Goal: Complete application form

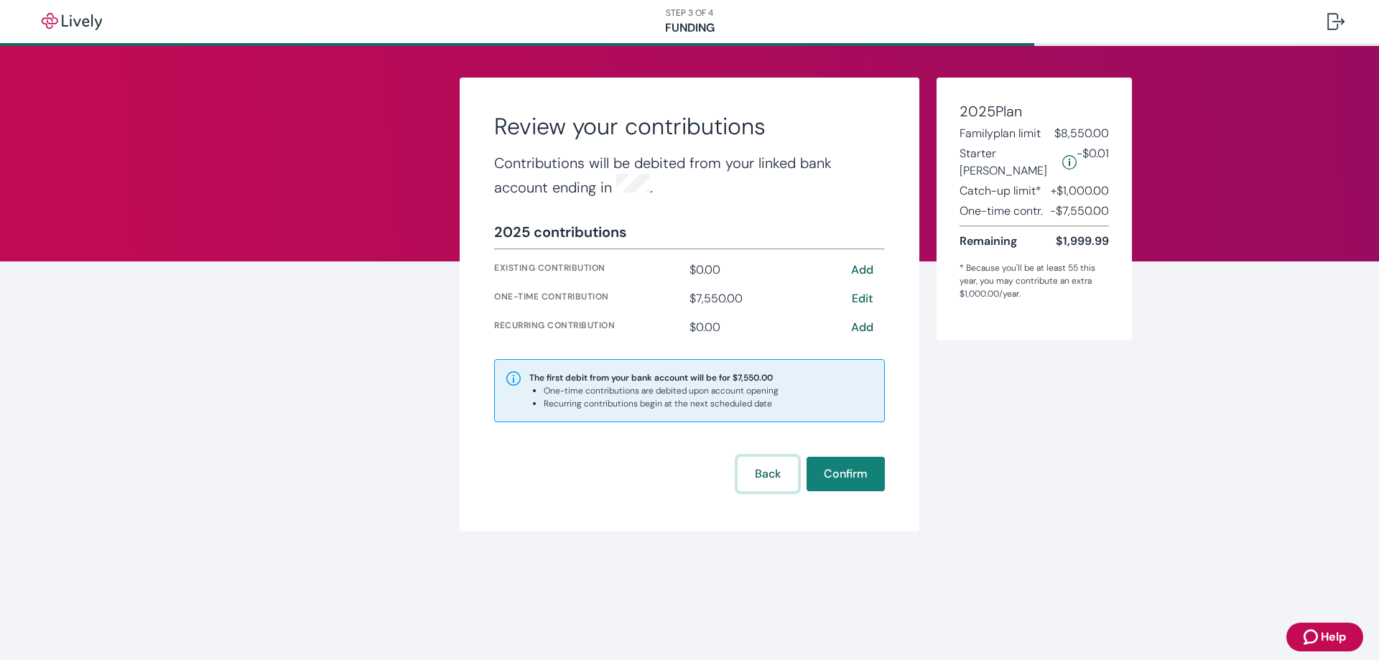
click at [761, 472] on button "Back" at bounding box center [768, 474] width 60 height 34
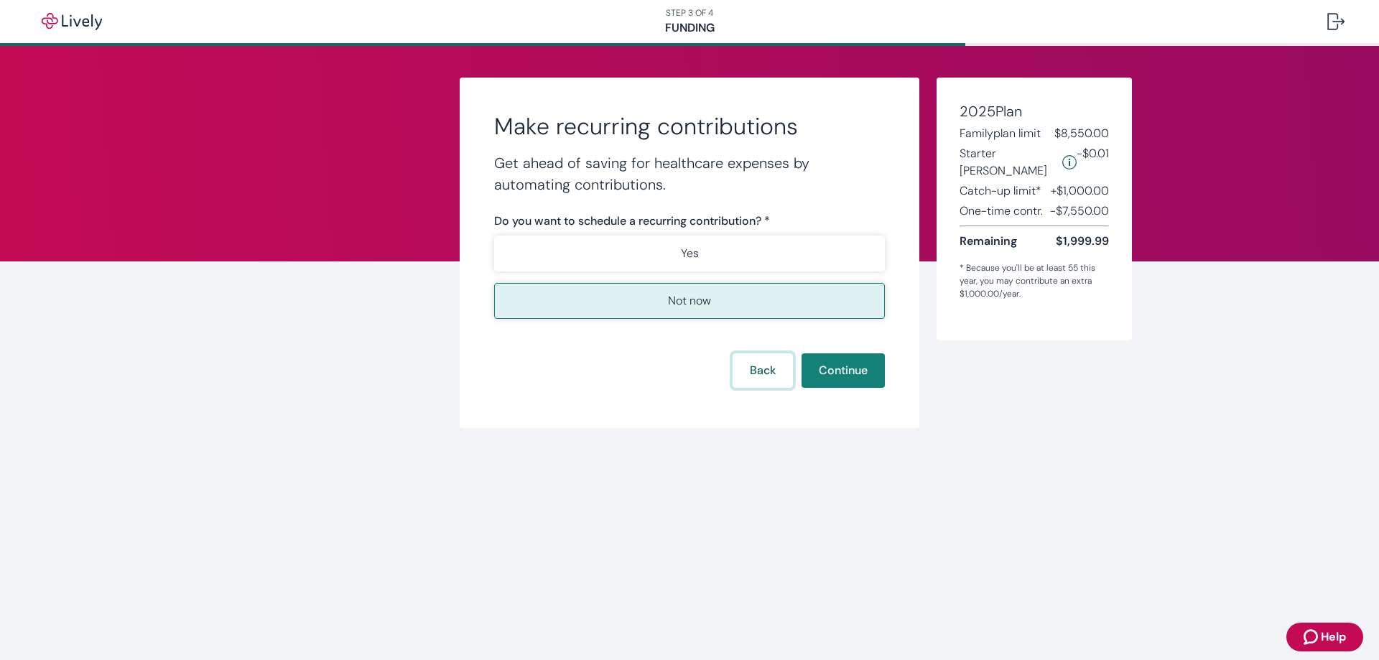
click at [751, 371] on button "Back" at bounding box center [763, 370] width 60 height 34
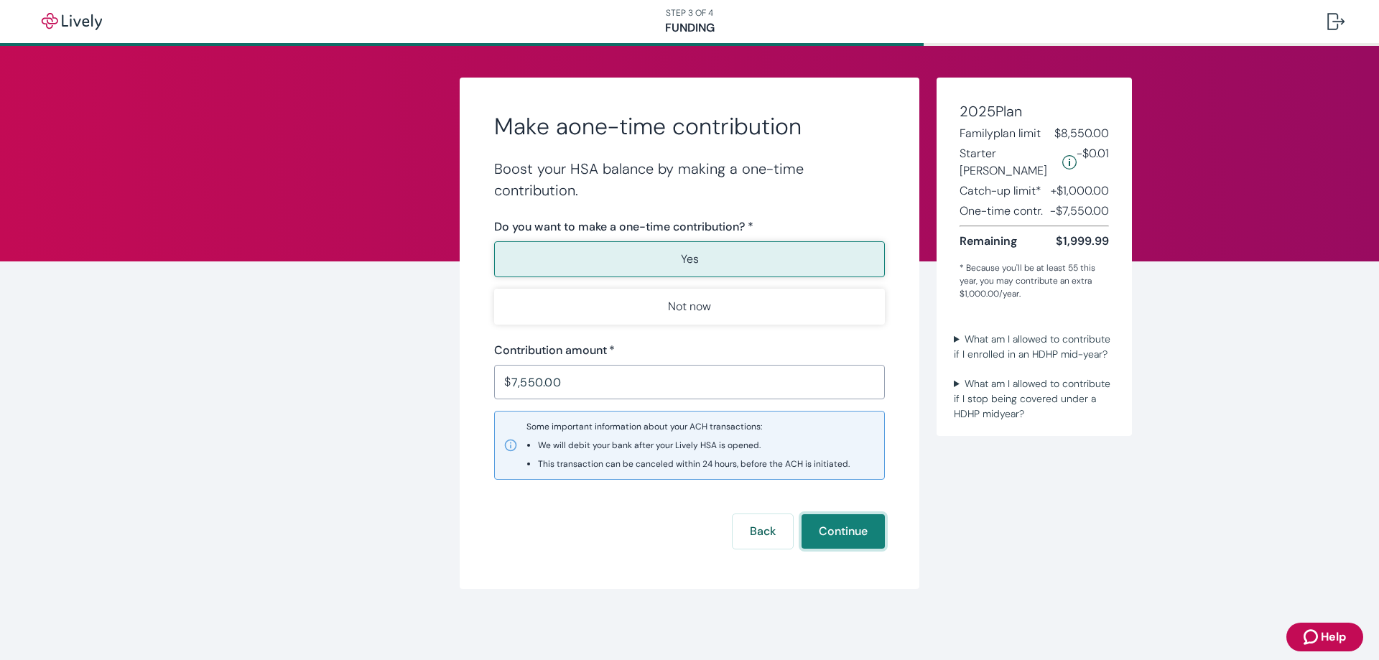
click at [848, 537] on button "Continue" at bounding box center [843, 531] width 83 height 34
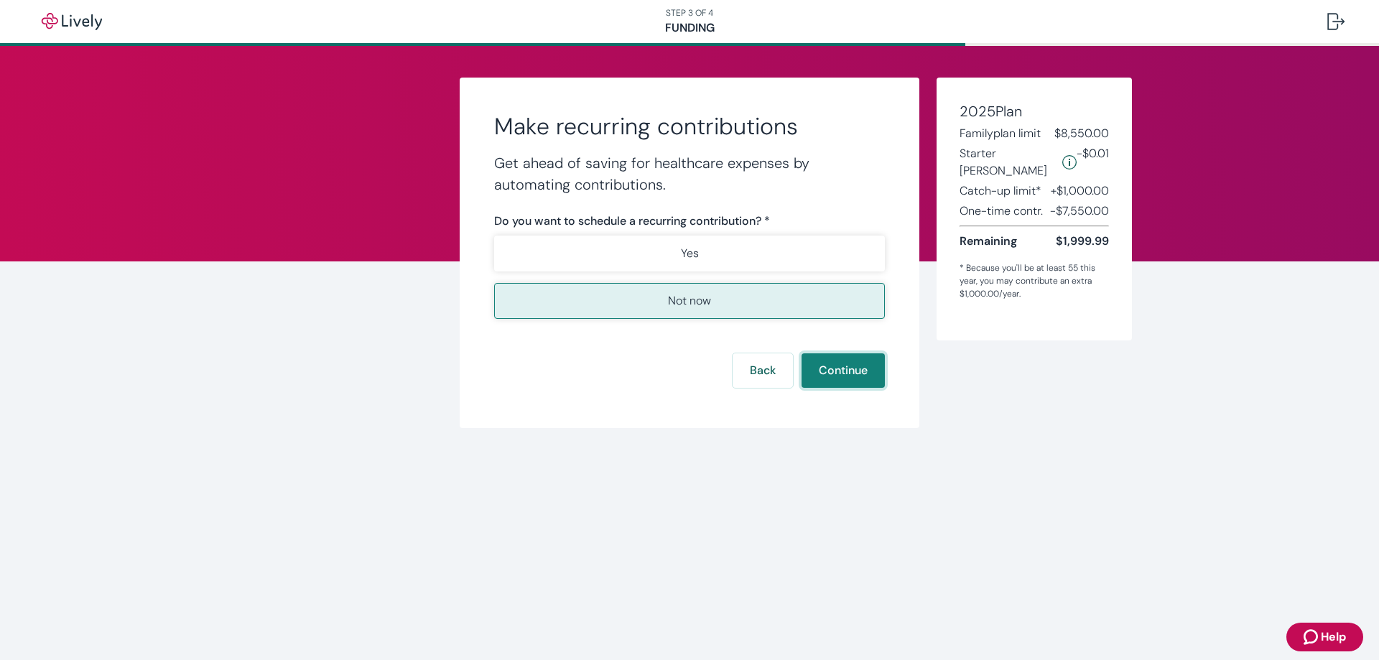
click at [835, 369] on button "Continue" at bounding box center [843, 370] width 83 height 34
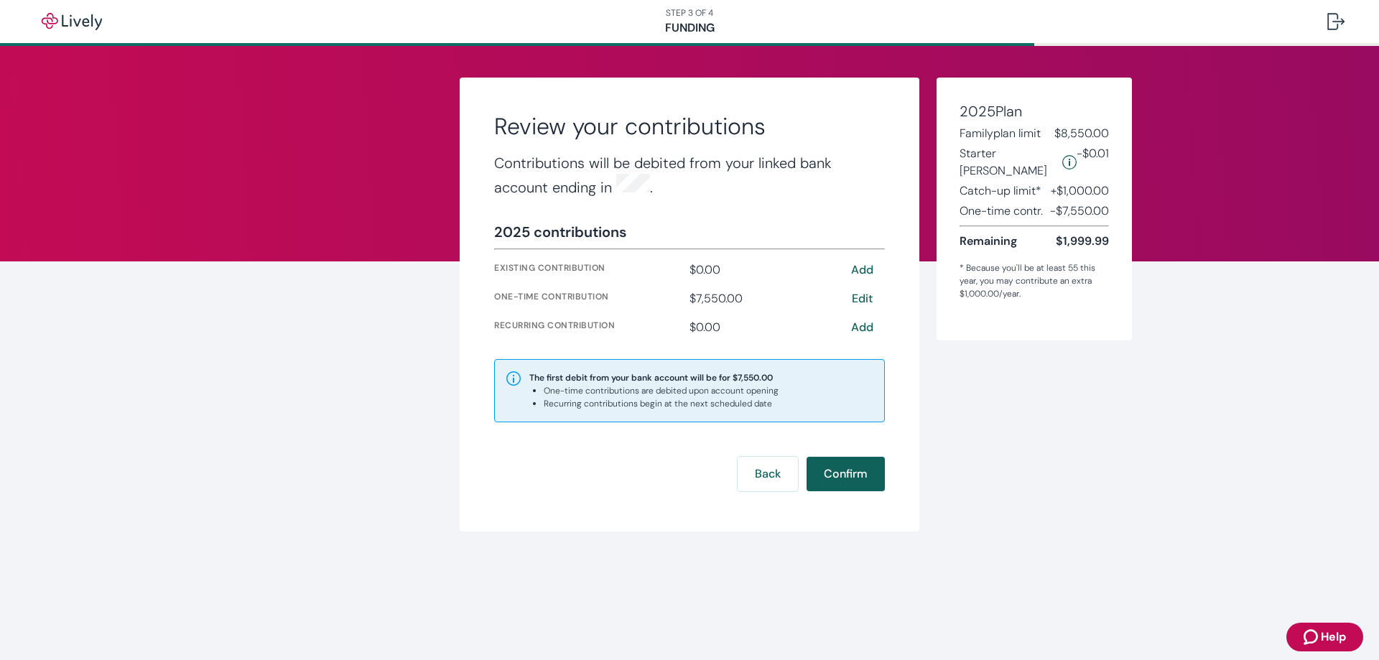
click at [852, 478] on button "Confirm" at bounding box center [846, 474] width 78 height 34
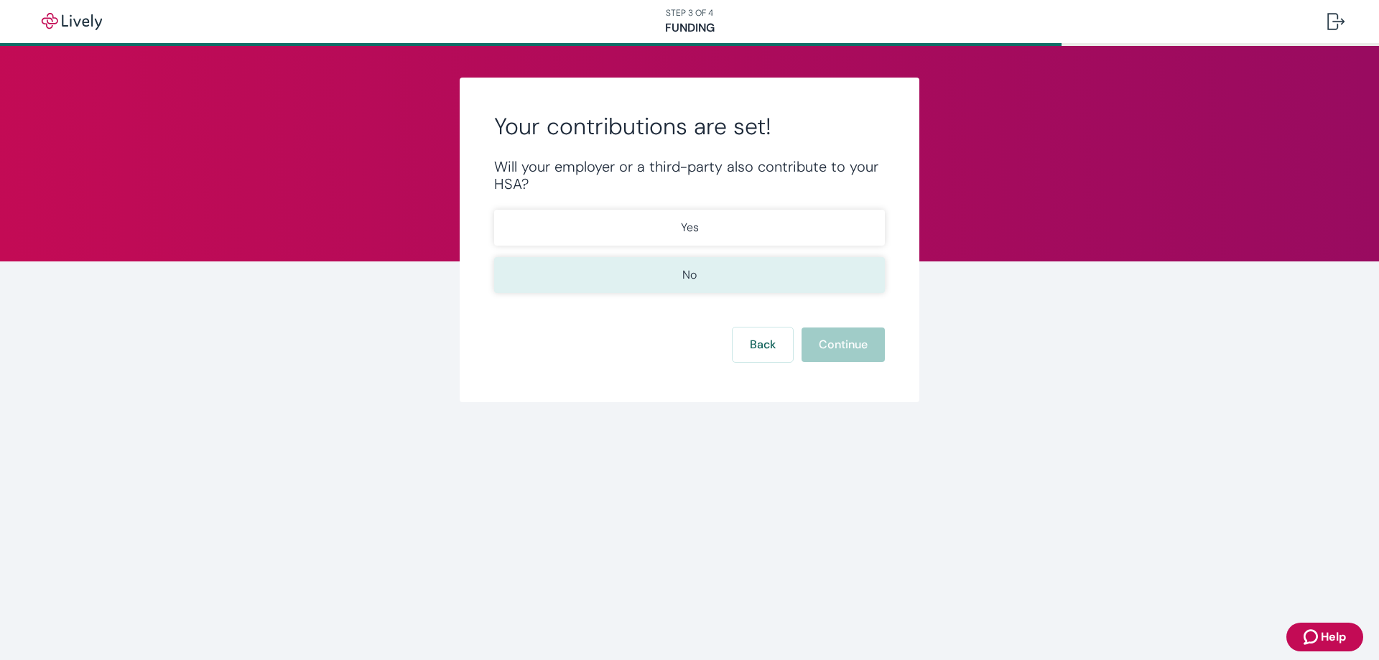
click at [701, 281] on button "No" at bounding box center [689, 275] width 391 height 36
click at [851, 343] on button "Continue" at bounding box center [843, 345] width 83 height 34
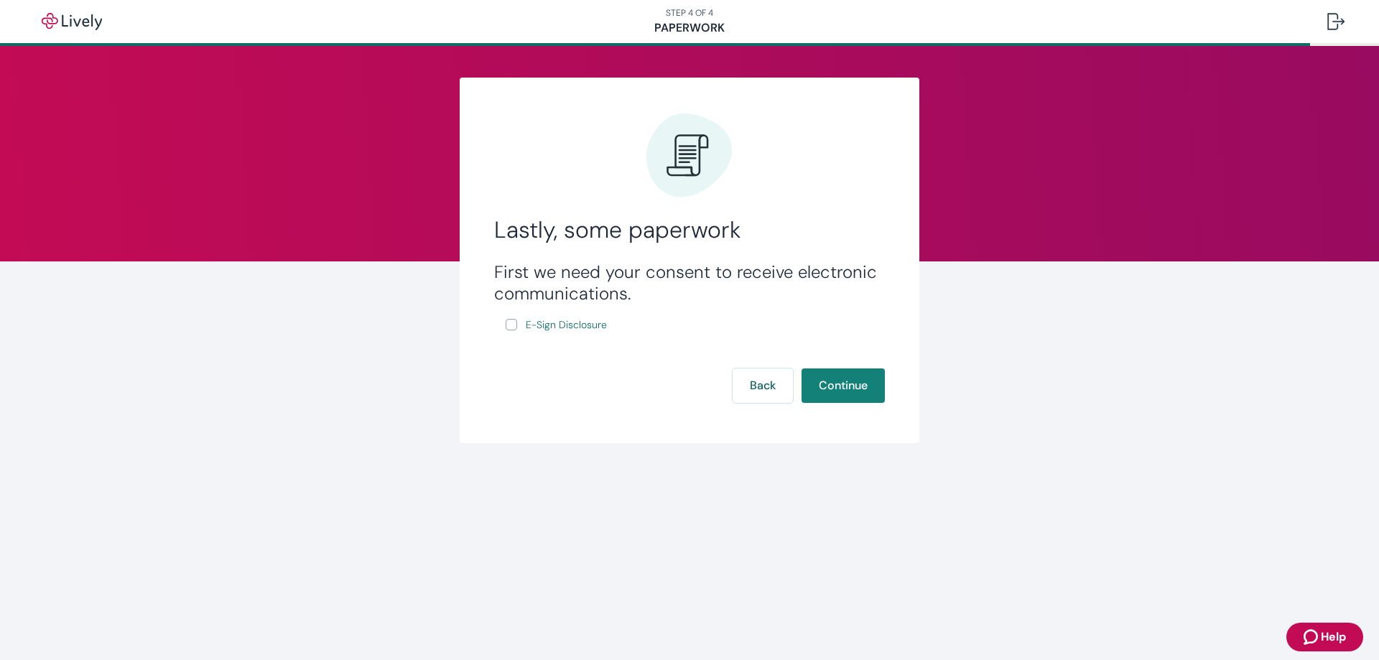
click at [504, 323] on div "First we need your consent to receive electronic communications. E-Sign Disclos…" at bounding box center [689, 297] width 391 height 73
click at [508, 325] on input "E-Sign Disclosure" at bounding box center [511, 324] width 11 height 11
checkbox input "true"
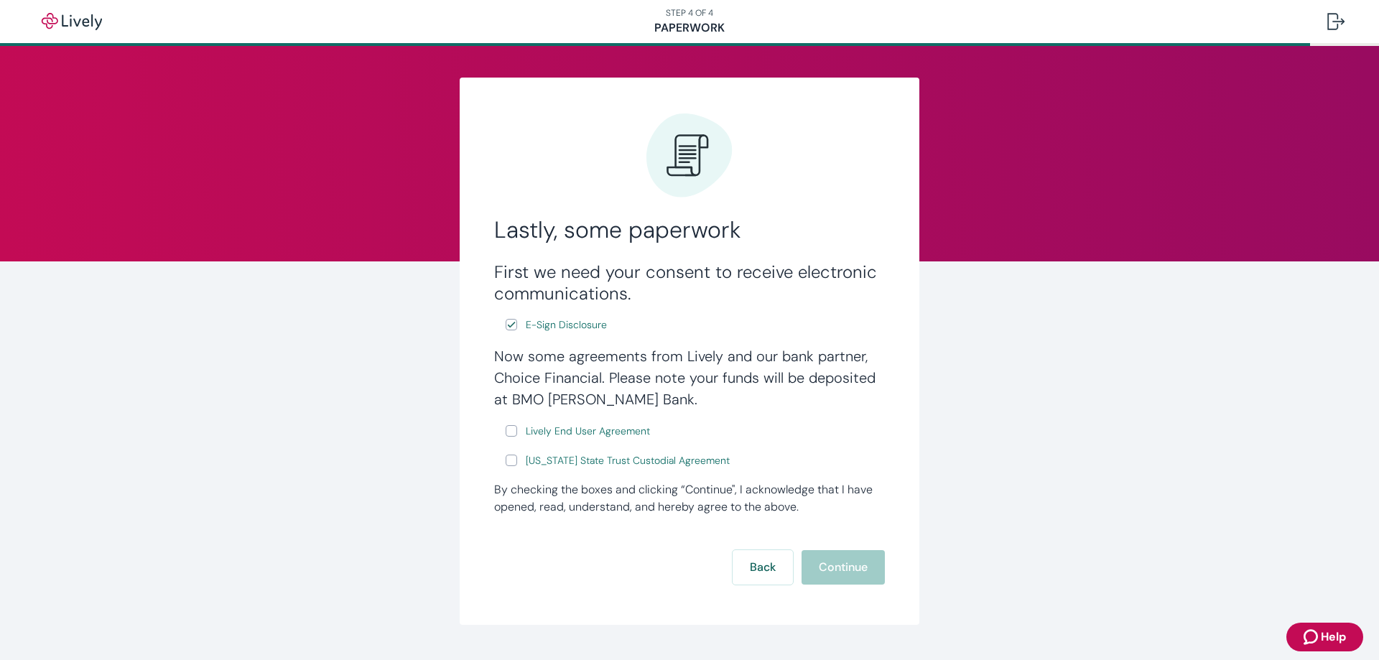
click at [506, 436] on input "Lively End User Agreement" at bounding box center [511, 430] width 11 height 11
checkbox input "true"
click at [506, 462] on input "[US_STATE] State Trust Custodial Agreement" at bounding box center [511, 460] width 11 height 11
checkbox input "true"
click at [838, 563] on button "Continue" at bounding box center [843, 567] width 83 height 34
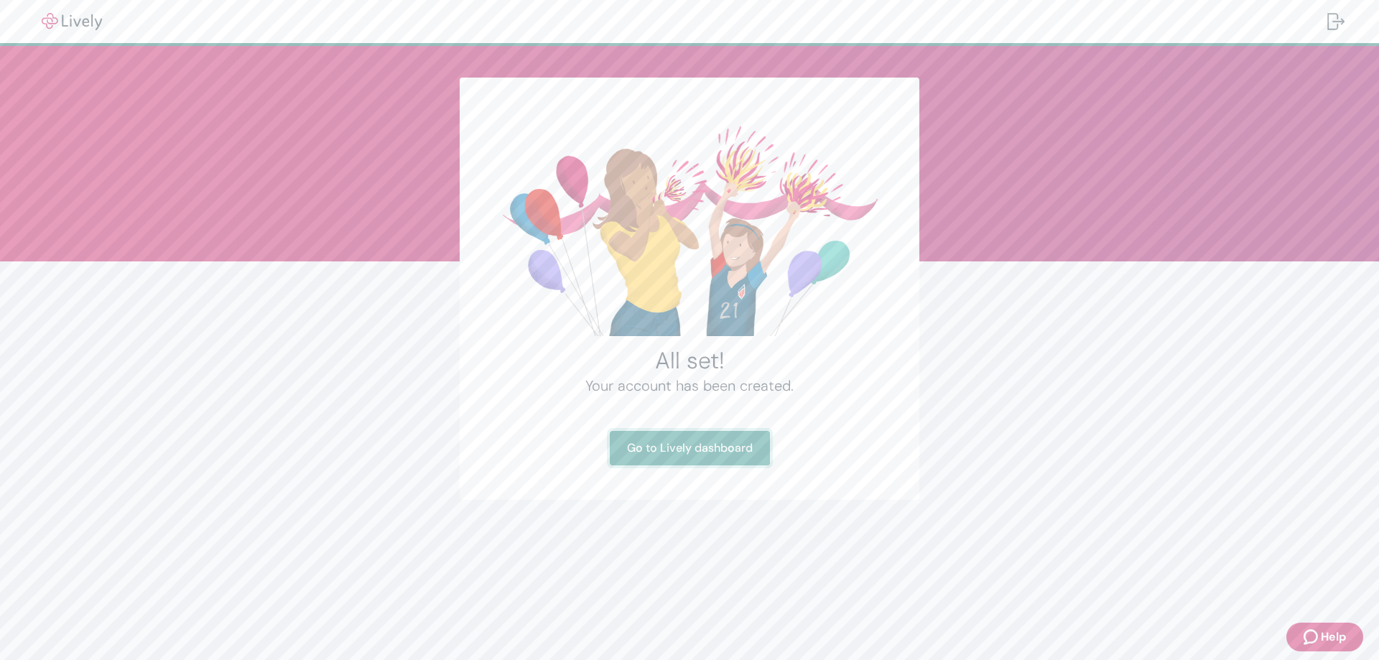
click at [705, 453] on link "Go to Lively dashboard" at bounding box center [690, 448] width 160 height 34
